Goal: Information Seeking & Learning: Check status

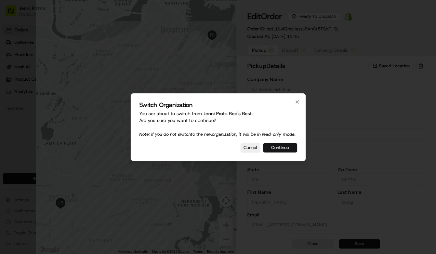
click at [271, 149] on button "Continue" at bounding box center [280, 148] width 34 height 10
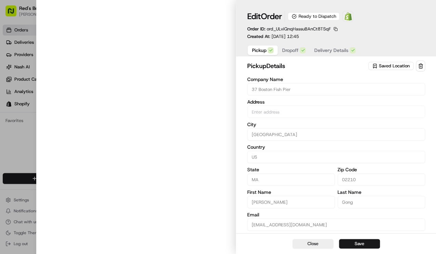
type input "37 Boston Fish Pier, Boston, MA 02210, US"
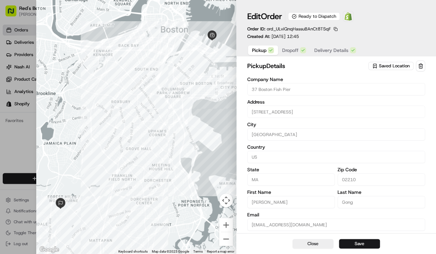
click at [299, 50] on button "Dropoff" at bounding box center [294, 51] width 32 height 10
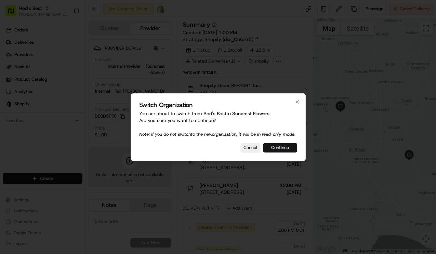
click at [281, 151] on button "Continue" at bounding box center [280, 148] width 34 height 10
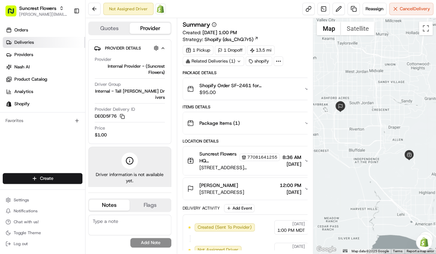
click at [29, 41] on span "Deliveries" at bounding box center [24, 42] width 20 height 6
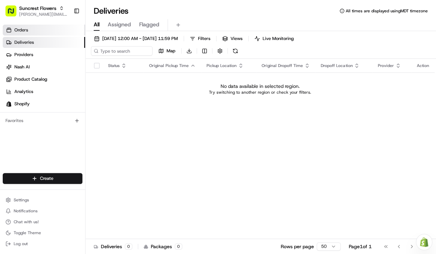
click at [31, 32] on link "Orders" at bounding box center [44, 30] width 82 height 11
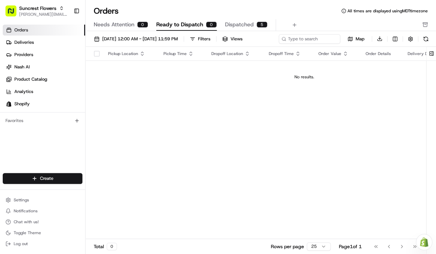
click at [238, 24] on span "Dispatched" at bounding box center [239, 25] width 29 height 8
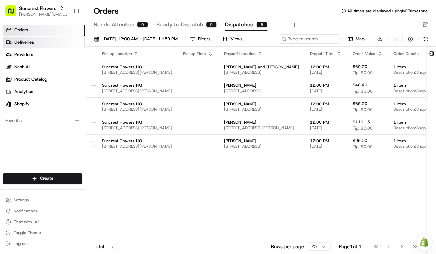
click at [47, 43] on link "Deliveries" at bounding box center [44, 42] width 82 height 11
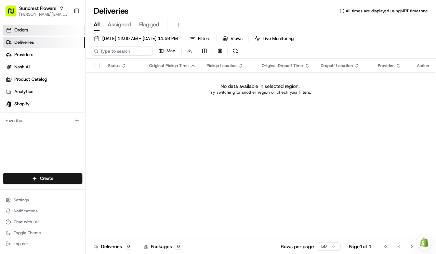
click at [36, 33] on link "Orders" at bounding box center [44, 30] width 82 height 11
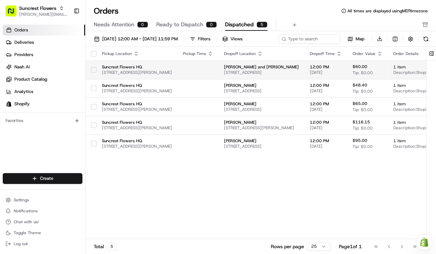
click at [203, 69] on td at bounding box center [198, 70] width 41 height 18
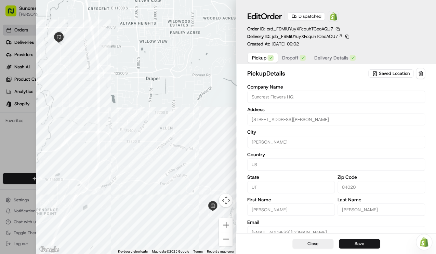
click at [287, 58] on span "Dropoff" at bounding box center [290, 57] width 16 height 7
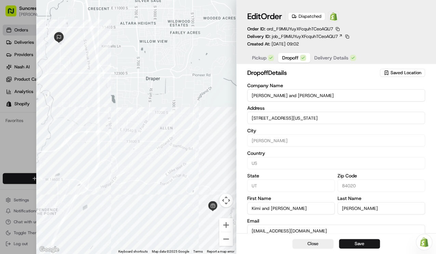
click at [327, 55] on span "Delivery Details" at bounding box center [332, 57] width 34 height 7
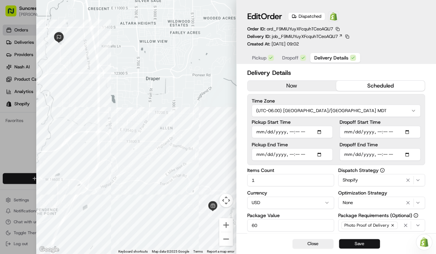
click at [361, 245] on button "Save" at bounding box center [359, 244] width 41 height 10
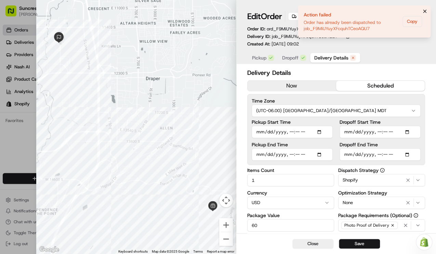
click at [426, 10] on icon "Notifications (F8)" at bounding box center [425, 11] width 3 height 3
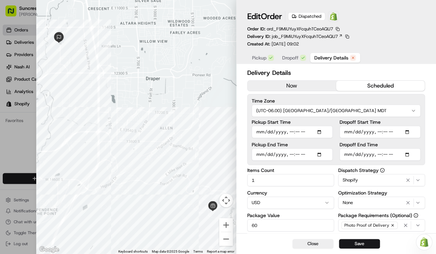
click at [314, 238] on div "Close Save" at bounding box center [337, 243] width 200 height 21
click at [304, 244] on button "Close" at bounding box center [313, 244] width 41 height 10
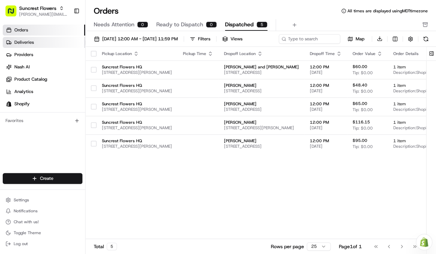
click at [48, 44] on link "Deliveries" at bounding box center [44, 42] width 82 height 11
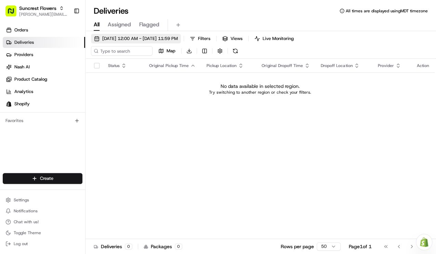
click at [126, 38] on span "[DATE] 12:00 AM - [DATE] 11:59 PM" at bounding box center [140, 39] width 76 height 6
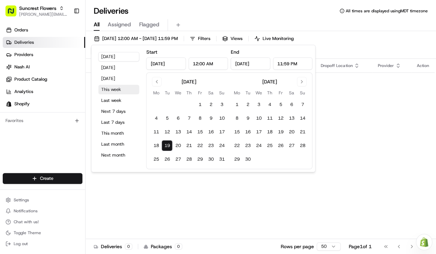
drag, startPoint x: 124, startPoint y: 96, endPoint x: 124, endPoint y: 88, distance: 8.2
click at [124, 88] on div "[DATE] [DATE] [DATE] This week Last week Next 7 days Last 7 days This month Las…" at bounding box center [118, 109] width 49 height 122
click at [124, 88] on button "This week" at bounding box center [118, 90] width 41 height 10
type input "[DATE]"
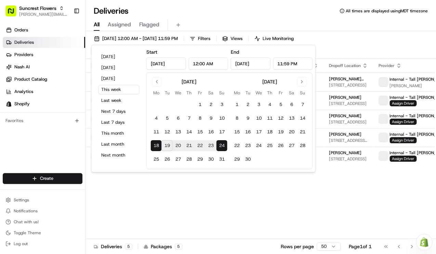
click at [321, 2] on div "Deliveries All times are displayed using MDT timezone All Assigned Flagged [DAT…" at bounding box center [261, 127] width 351 height 254
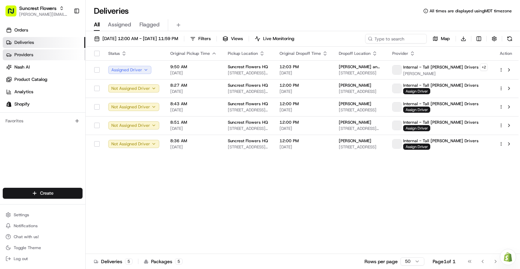
click at [43, 57] on link "Providers" at bounding box center [44, 54] width 82 height 11
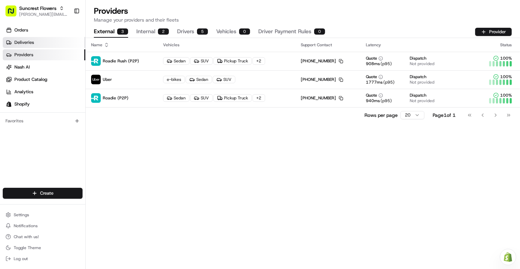
click at [42, 42] on link "Deliveries" at bounding box center [44, 42] width 82 height 11
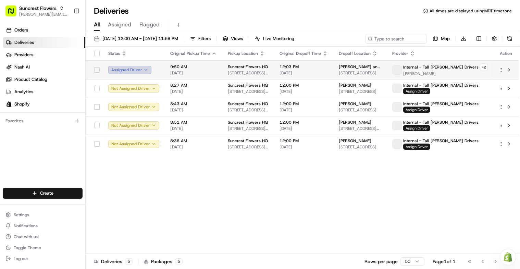
click at [127, 69] on button "Assigned Driver" at bounding box center [129, 70] width 43 height 8
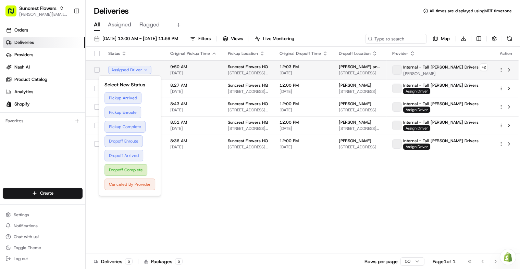
click at [274, 71] on td "Suncrest Flowers HQ [STREET_ADDRESS][PERSON_NAME]" at bounding box center [248, 69] width 52 height 19
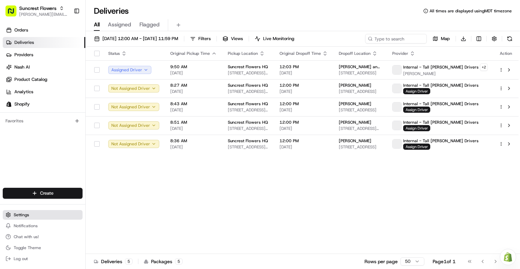
click at [33, 215] on button "Settings" at bounding box center [43, 215] width 80 height 10
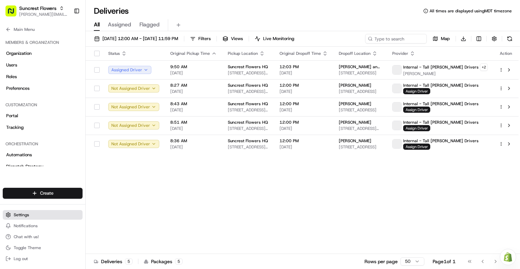
click at [33, 215] on button "Settings" at bounding box center [43, 215] width 80 height 10
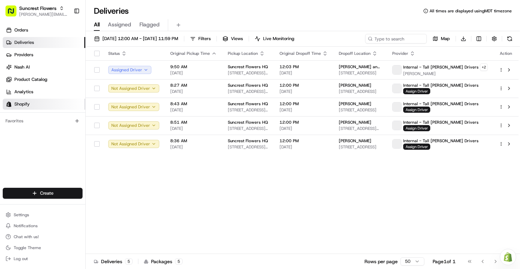
click at [44, 101] on link "Shopify" at bounding box center [44, 104] width 82 height 11
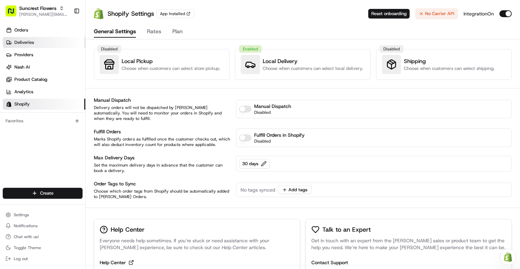
click at [51, 38] on link "Deliveries" at bounding box center [44, 42] width 82 height 11
